Goal: Find specific page/section: Find specific page/section

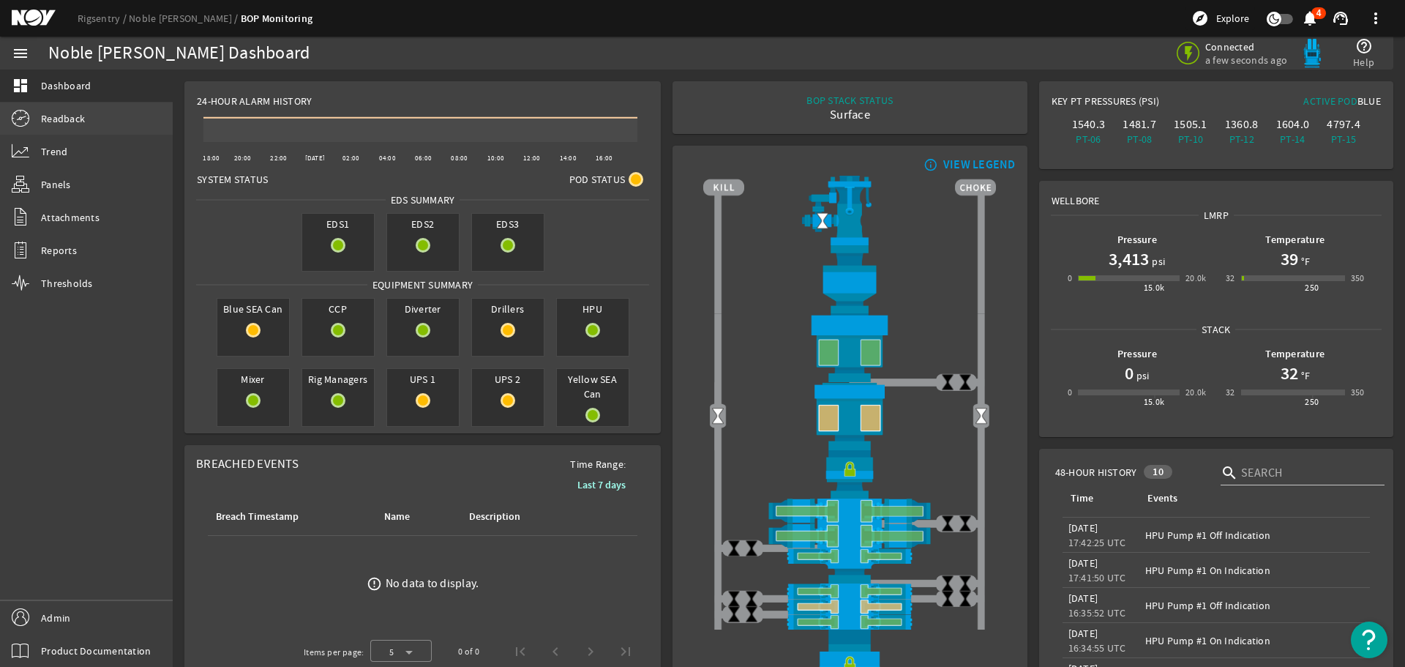
click at [76, 116] on span "Readback" at bounding box center [63, 118] width 44 height 15
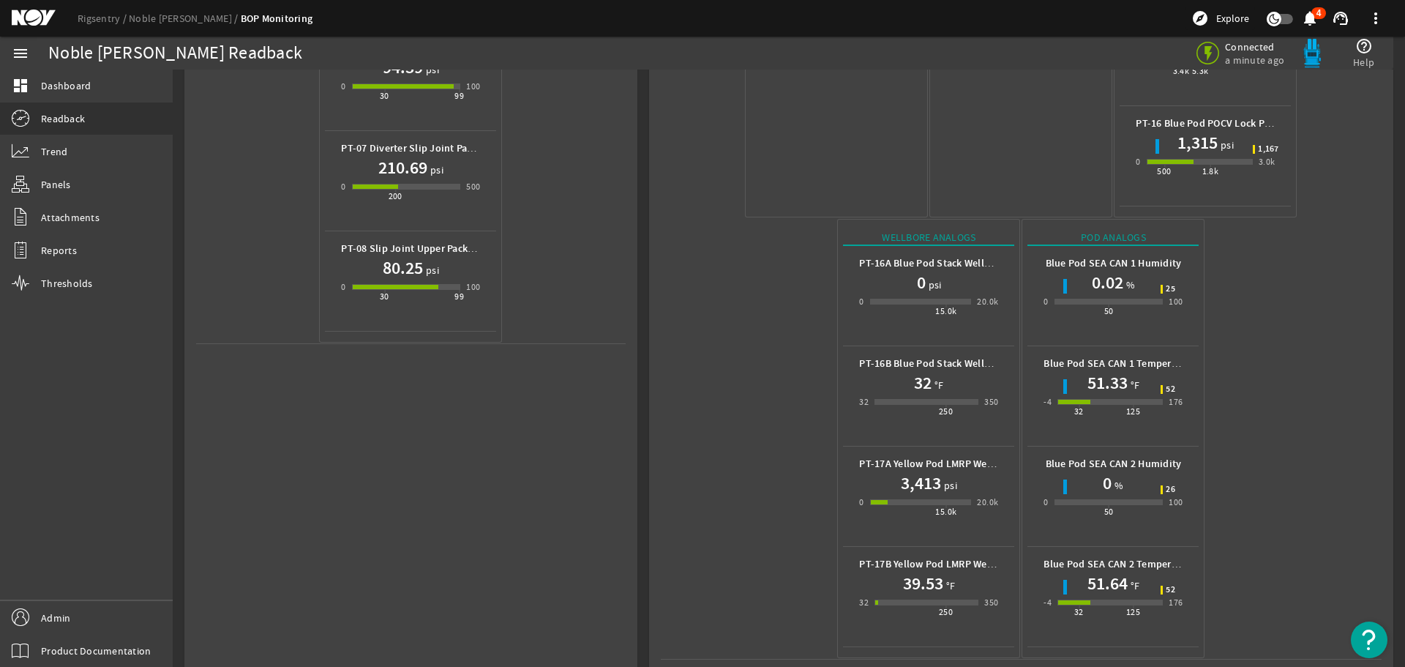
scroll to position [652, 0]
click at [45, 15] on mat-icon at bounding box center [45, 19] width 66 height 18
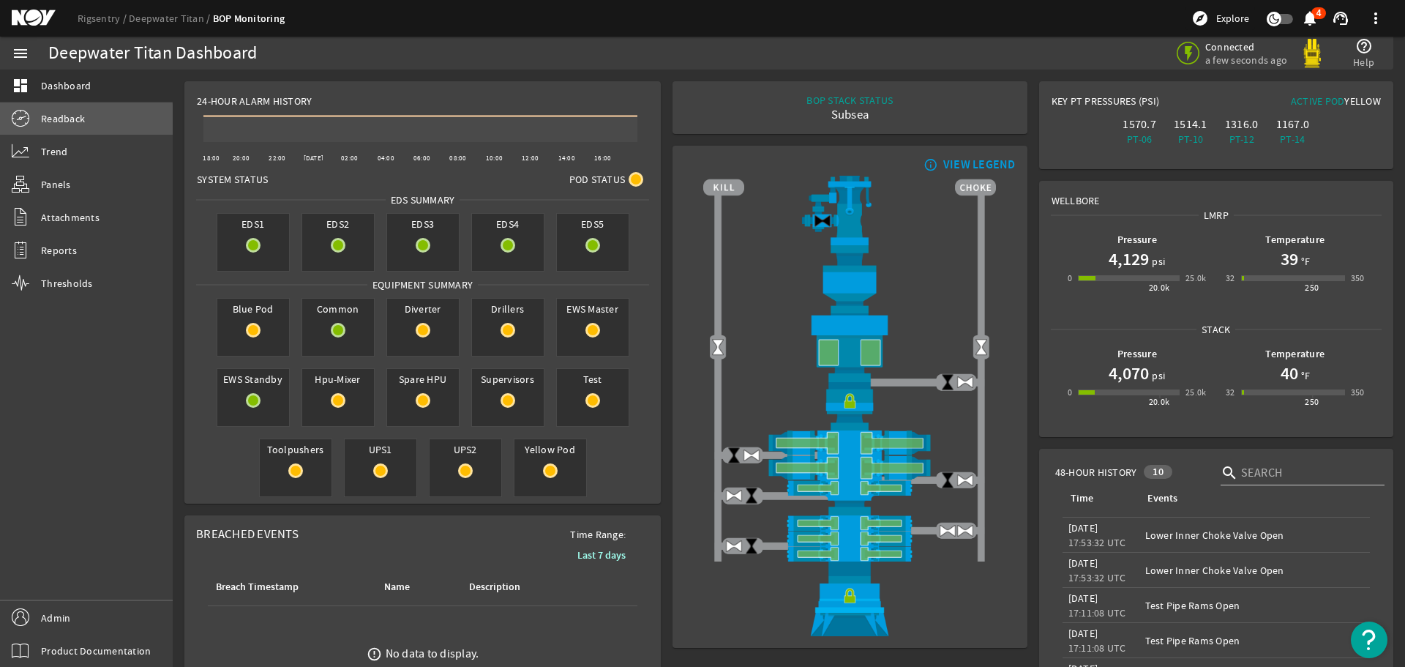
click at [72, 121] on span "Readback" at bounding box center [63, 118] width 44 height 15
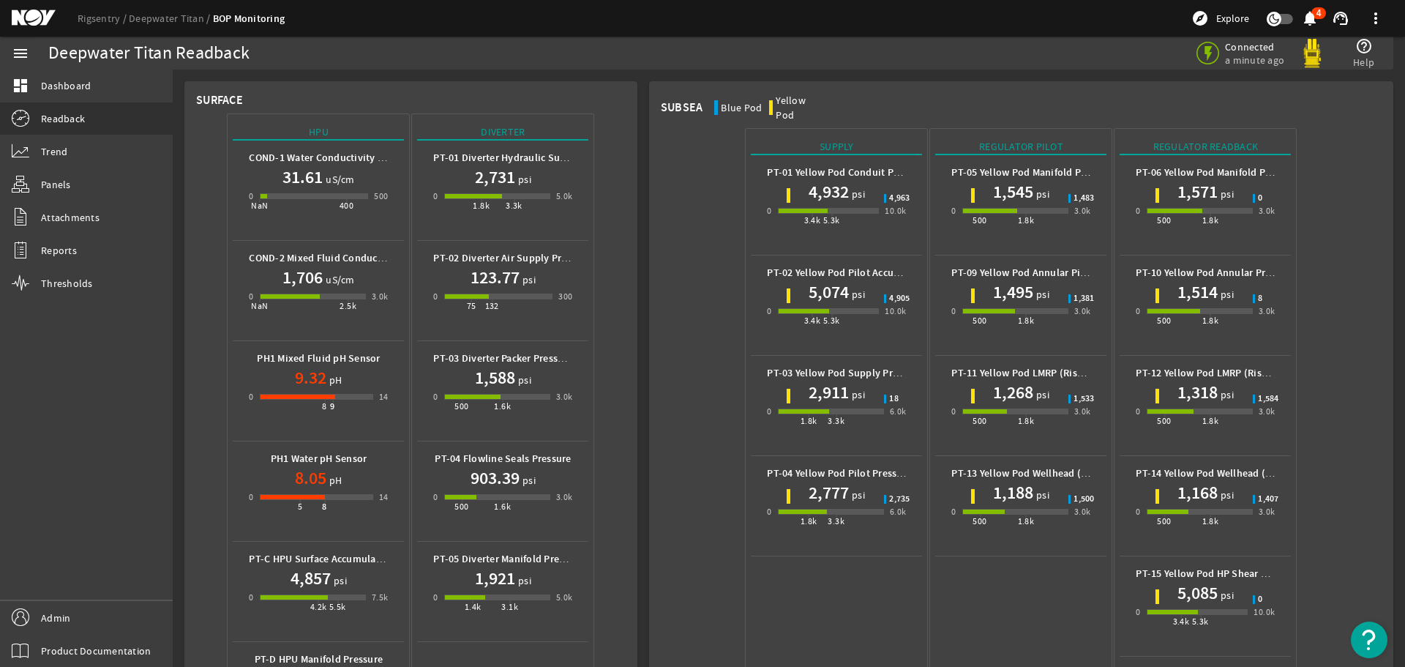
click at [34, 12] on mat-icon at bounding box center [45, 19] width 66 height 18
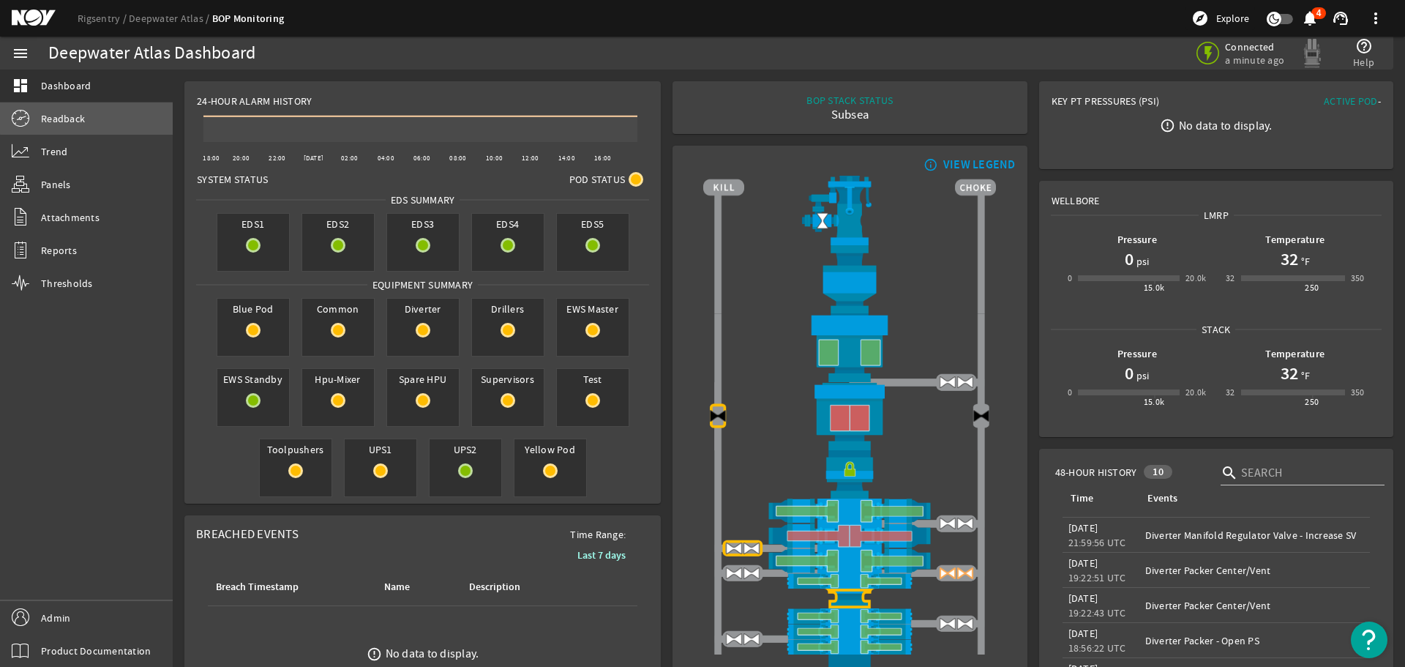
click at [87, 118] on link "Readback" at bounding box center [86, 118] width 173 height 32
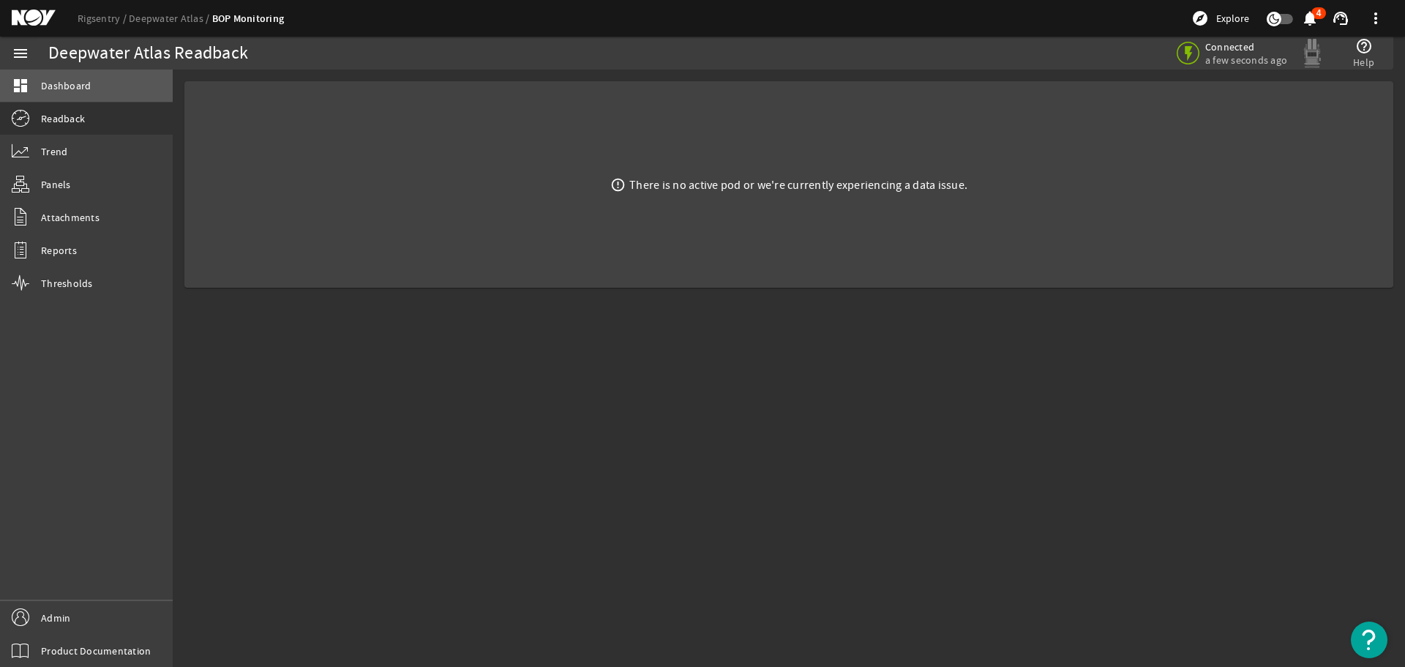
click at [67, 85] on span "Dashboard" at bounding box center [66, 85] width 50 height 15
